Goal: Download file/media

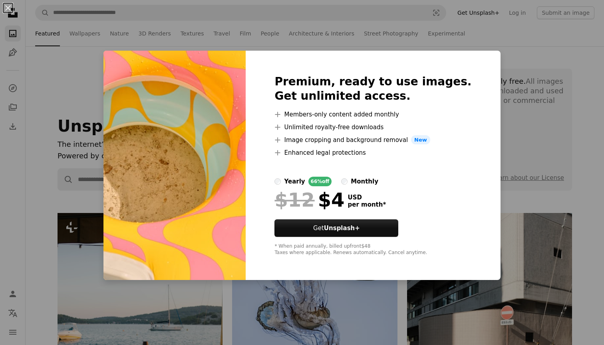
scroll to position [9211, 0]
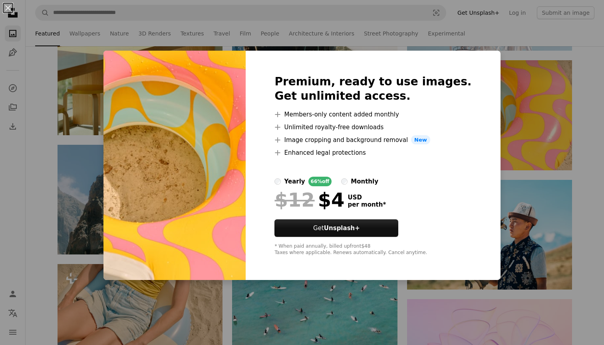
click at [511, 46] on div "An X shape Premium, ready to use images. Get unlimited access. A plus sign Memb…" at bounding box center [302, 172] width 604 height 345
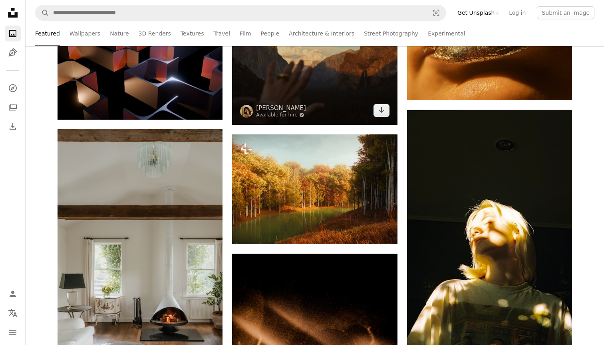
scroll to position [16278, 0]
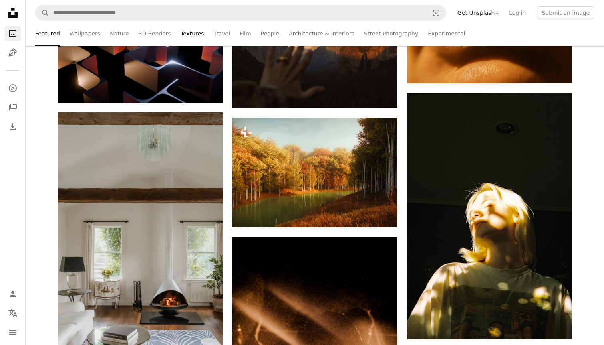
click at [184, 37] on link "Textures" at bounding box center [192, 34] width 24 height 26
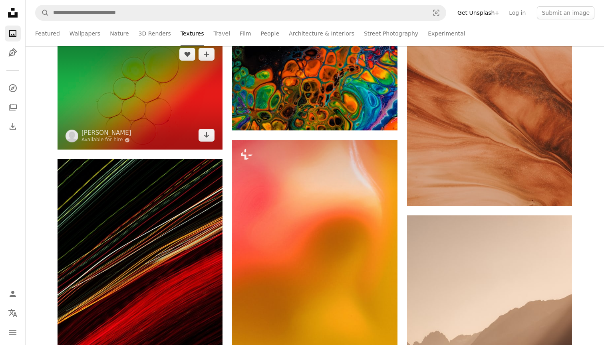
scroll to position [1418, 0]
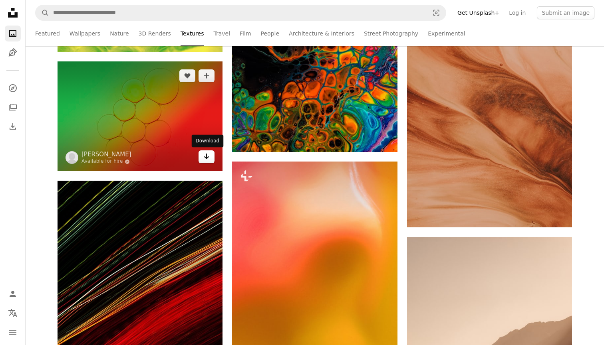
click at [205, 157] on icon "Download" at bounding box center [206, 157] width 5 height 6
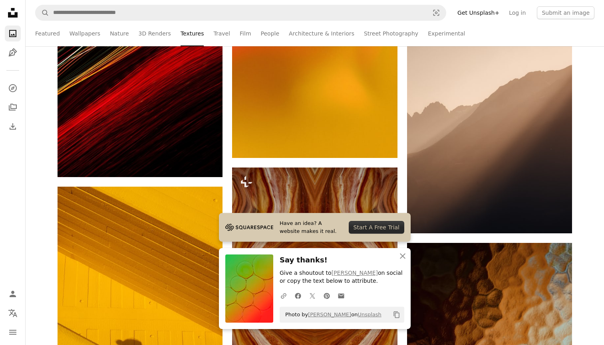
scroll to position [1678, 0]
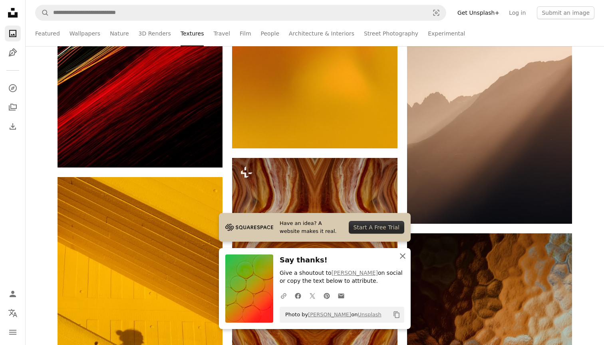
click at [402, 258] on icon "button" at bounding box center [403, 256] width 6 height 6
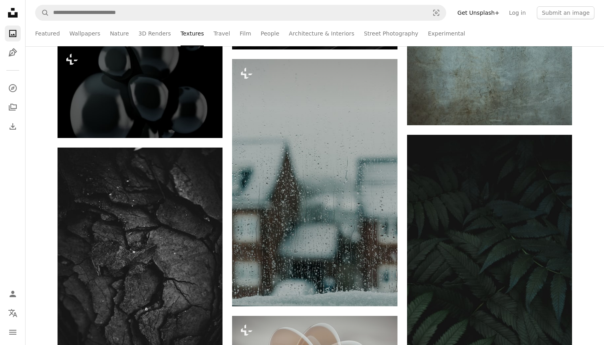
scroll to position [5128, 0]
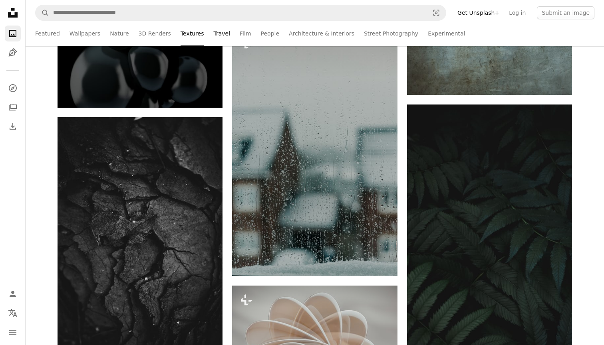
click at [216, 40] on link "Travel" at bounding box center [221, 34] width 17 height 26
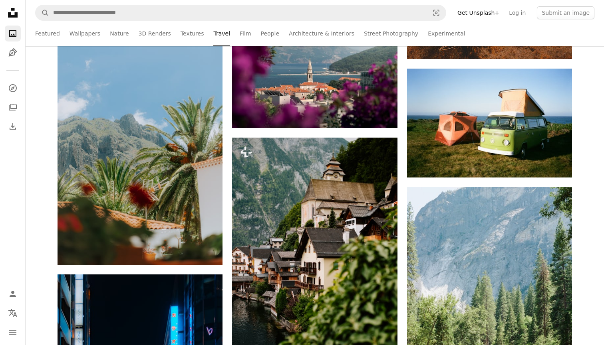
scroll to position [1445, 0]
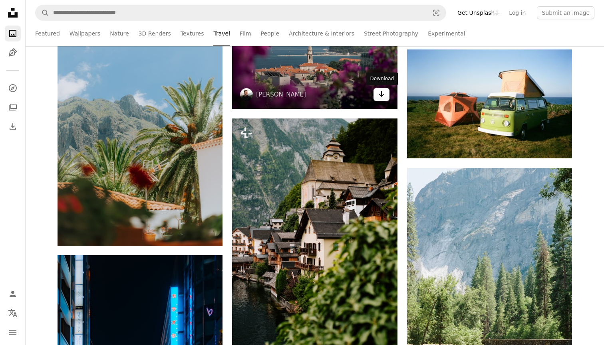
click at [380, 95] on icon "Download" at bounding box center [380, 94] width 5 height 6
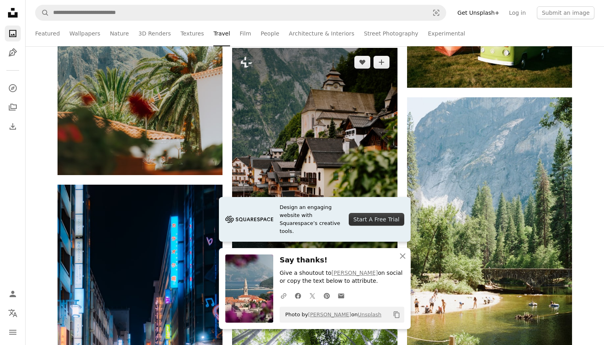
scroll to position [1609, 0]
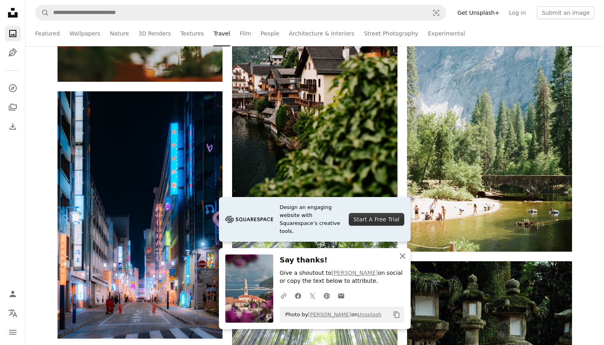
click at [397, 255] on button "An X shape Close" at bounding box center [402, 256] width 16 height 16
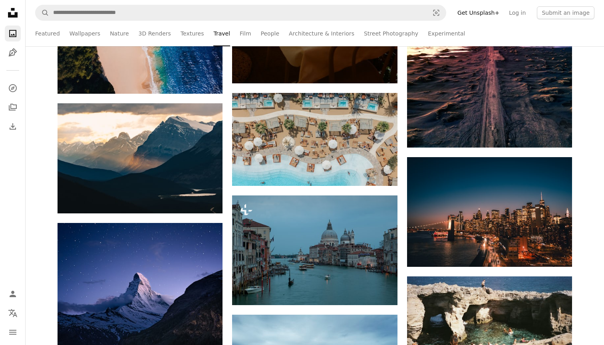
scroll to position [6440, 0]
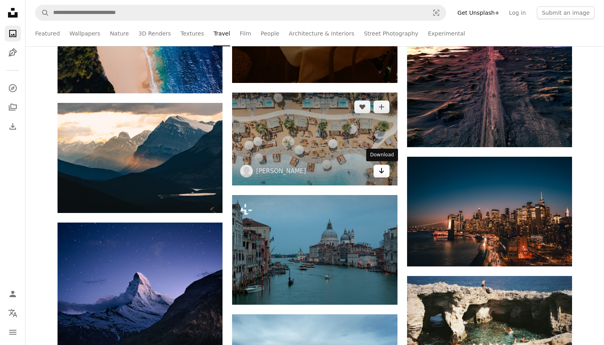
click at [378, 170] on icon "Arrow pointing down" at bounding box center [381, 171] width 6 height 10
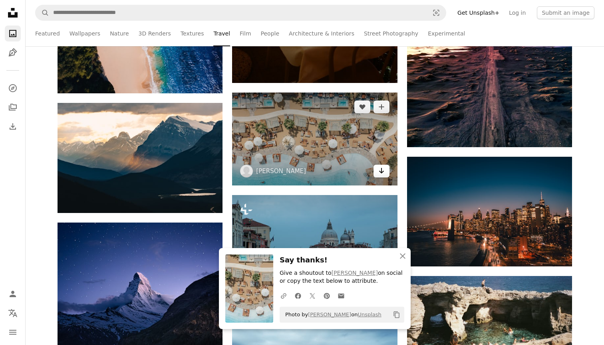
click at [378, 170] on icon "Arrow pointing down" at bounding box center [381, 171] width 6 height 10
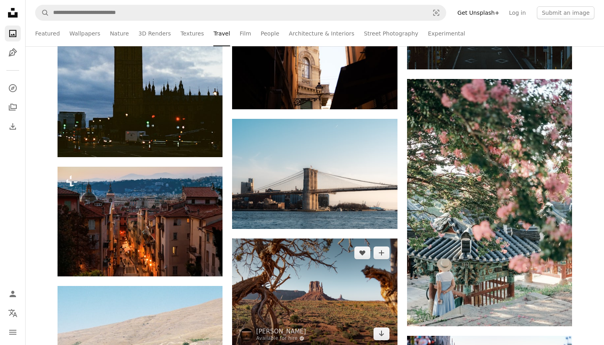
scroll to position [7380, 0]
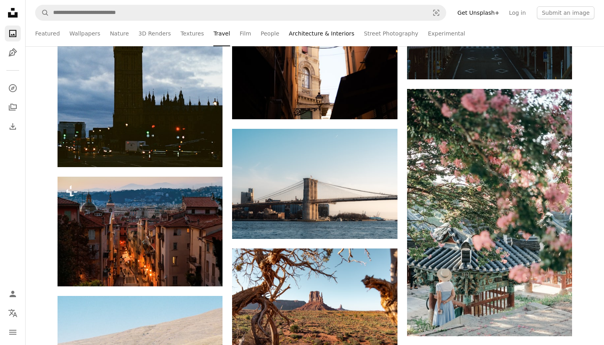
click at [315, 34] on link "Architecture & Interiors" at bounding box center [321, 34] width 65 height 26
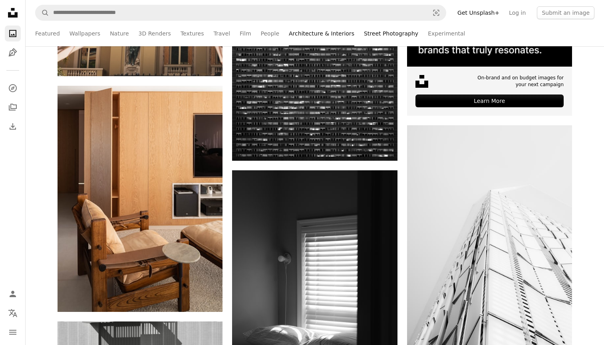
scroll to position [3293, 0]
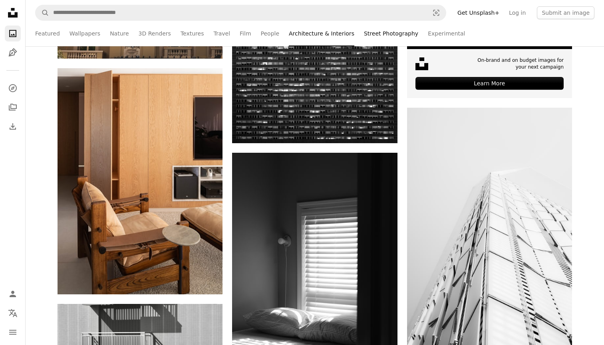
click at [368, 33] on link "Street Photography" at bounding box center [391, 34] width 54 height 26
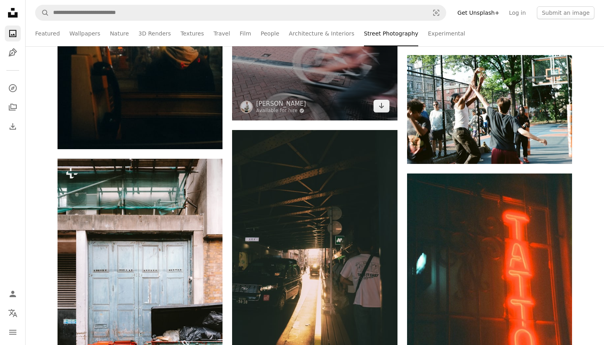
scroll to position [5290, 0]
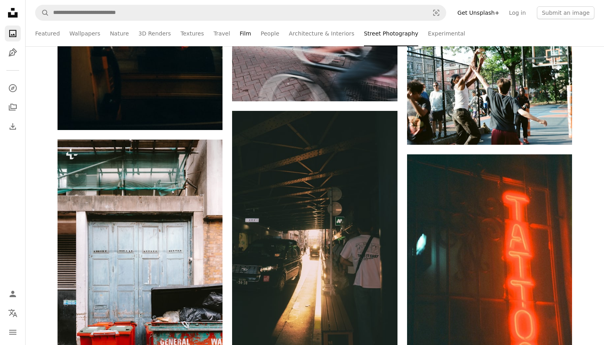
click at [239, 33] on link "Film" at bounding box center [244, 34] width 11 height 26
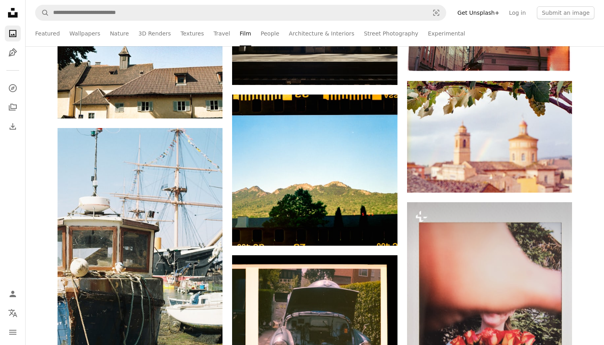
scroll to position [3873, 0]
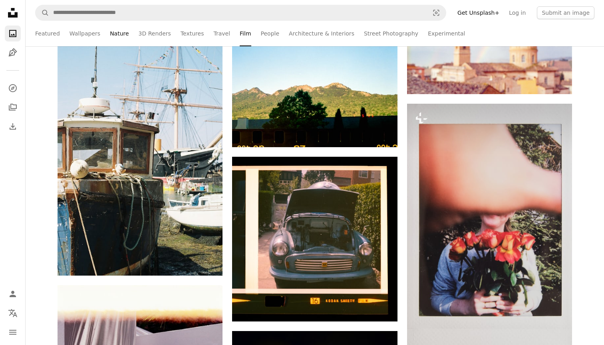
click at [119, 33] on link "Nature" at bounding box center [119, 34] width 19 height 26
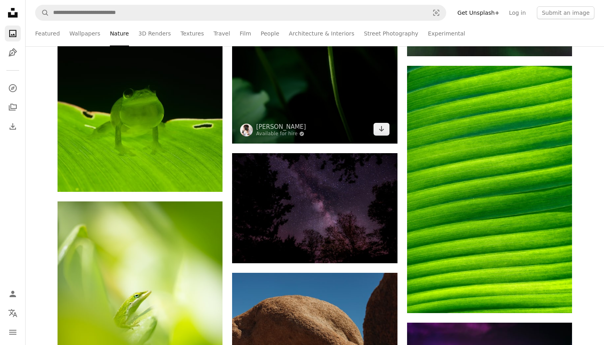
scroll to position [9184, 0]
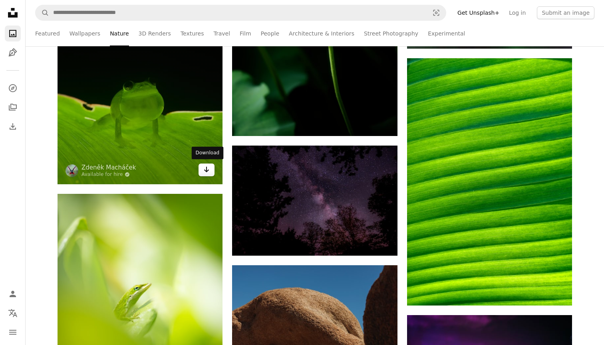
click at [209, 166] on icon "Arrow pointing down" at bounding box center [206, 170] width 6 height 10
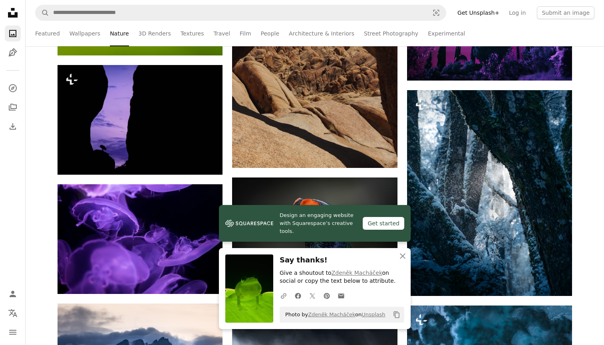
scroll to position [9540, 0]
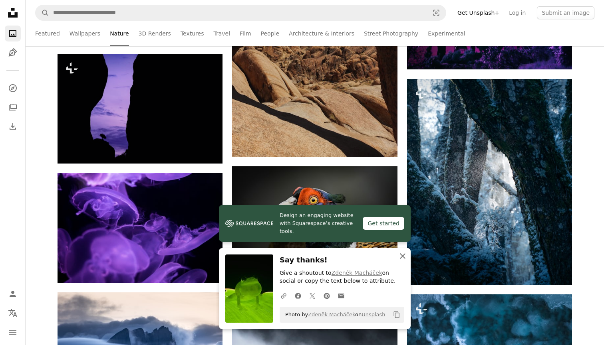
click at [400, 256] on icon "An X shape" at bounding box center [403, 256] width 10 height 10
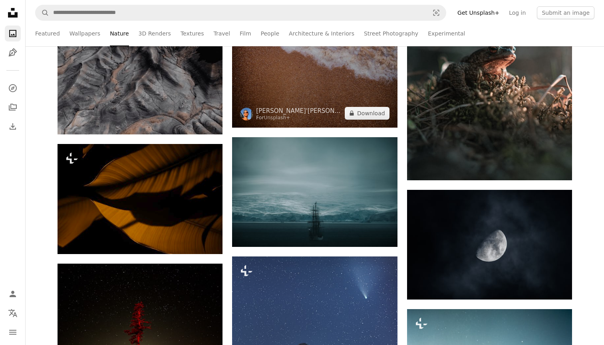
scroll to position [11085, 0]
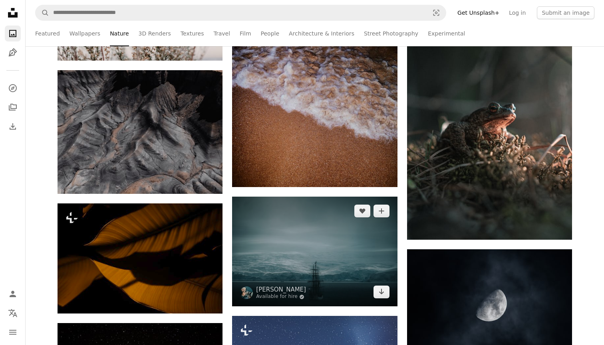
click at [325, 267] on img at bounding box center [314, 252] width 165 height 110
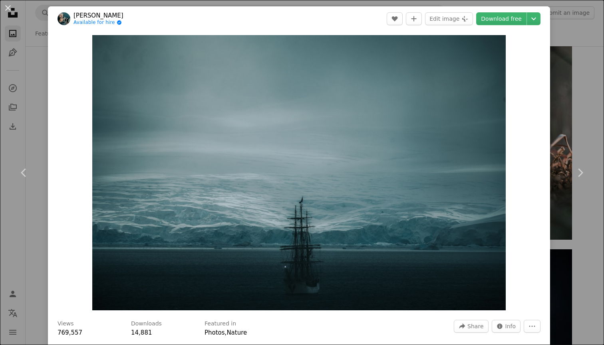
click at [572, 98] on div "An X shape Chevron left Chevron right [PERSON_NAME] Available for hire A checkm…" at bounding box center [302, 172] width 604 height 345
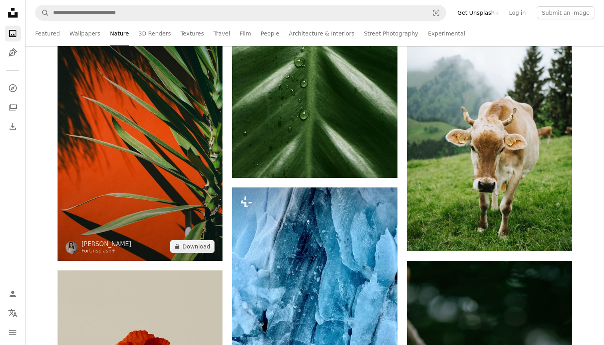
scroll to position [14662, 0]
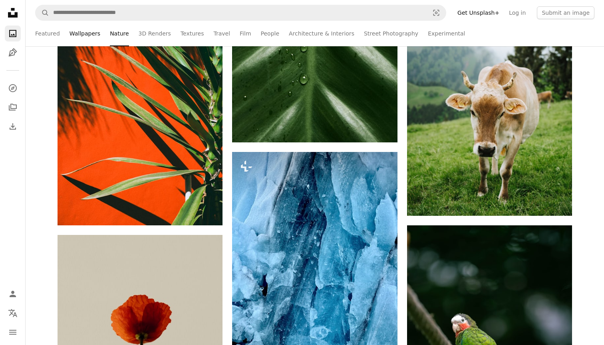
click at [80, 29] on link "Wallpapers" at bounding box center [84, 34] width 31 height 26
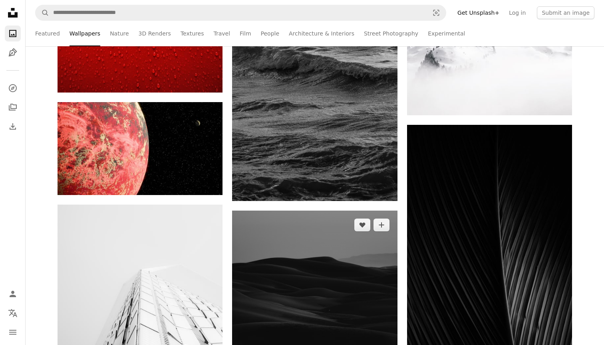
scroll to position [2310, 0]
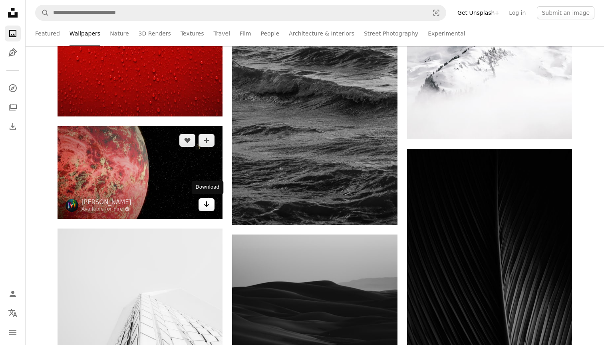
click at [205, 204] on icon "Download" at bounding box center [206, 205] width 5 height 6
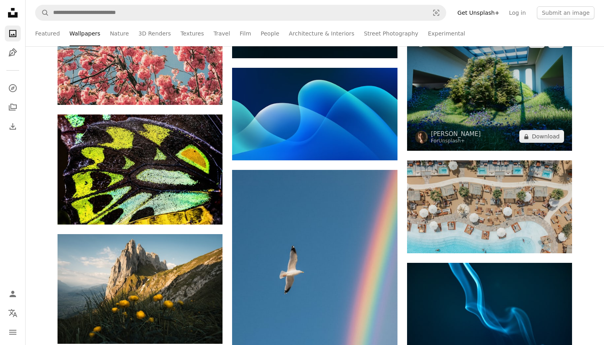
scroll to position [7825, 0]
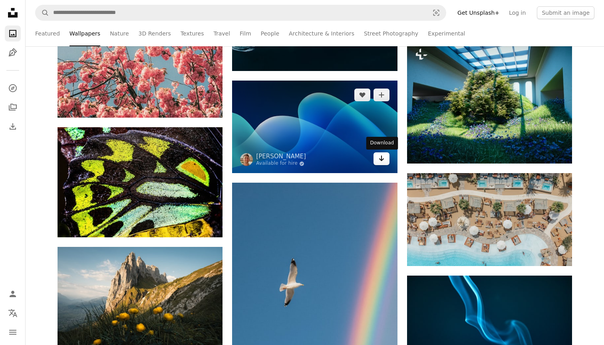
click at [376, 161] on link "Arrow pointing down" at bounding box center [381, 158] width 16 height 13
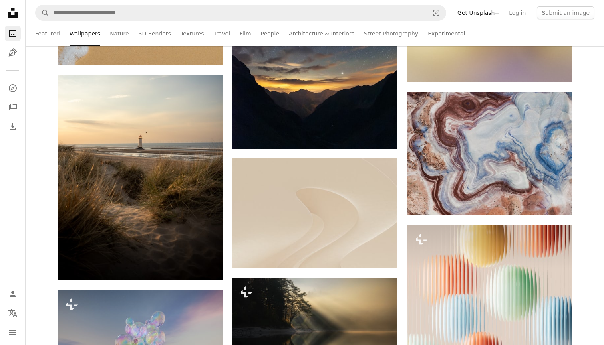
scroll to position [11857, 0]
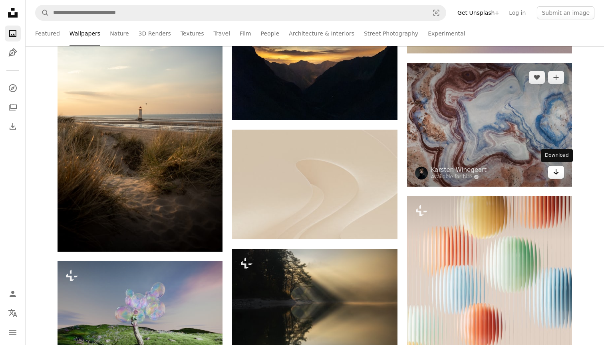
click at [553, 167] on icon "Arrow pointing down" at bounding box center [555, 172] width 6 height 10
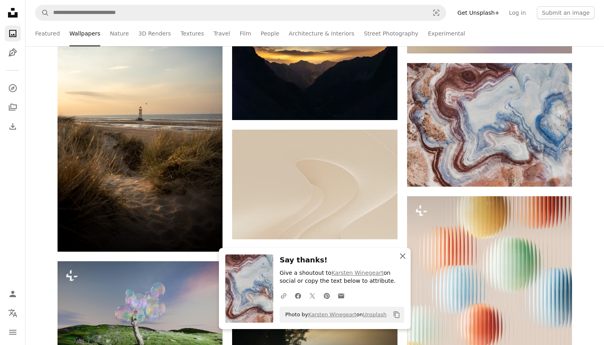
click at [400, 253] on icon "An X shape" at bounding box center [403, 256] width 10 height 10
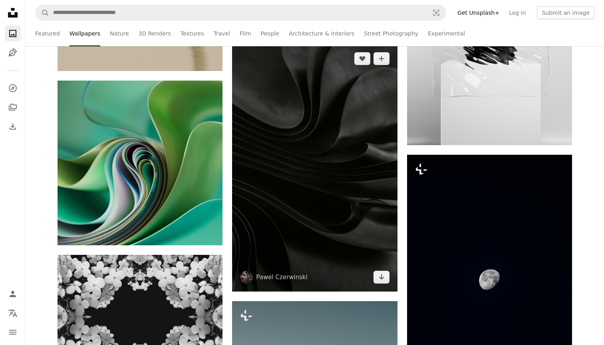
scroll to position [13337, 0]
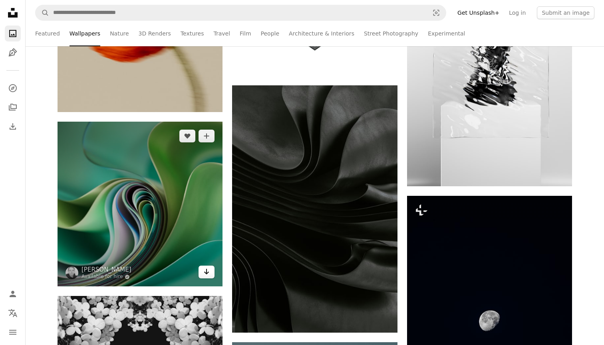
click at [206, 275] on icon "Arrow pointing down" at bounding box center [206, 272] width 6 height 10
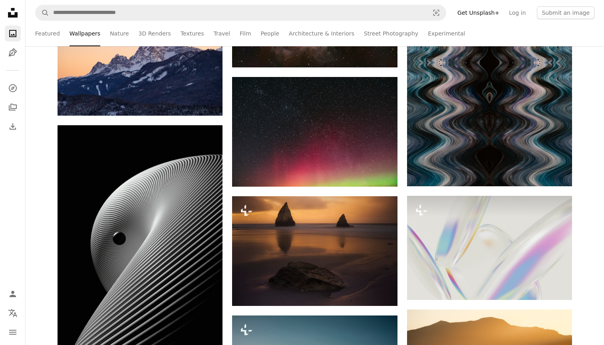
scroll to position [31539, 0]
